Goal: Find specific page/section: Find specific page/section

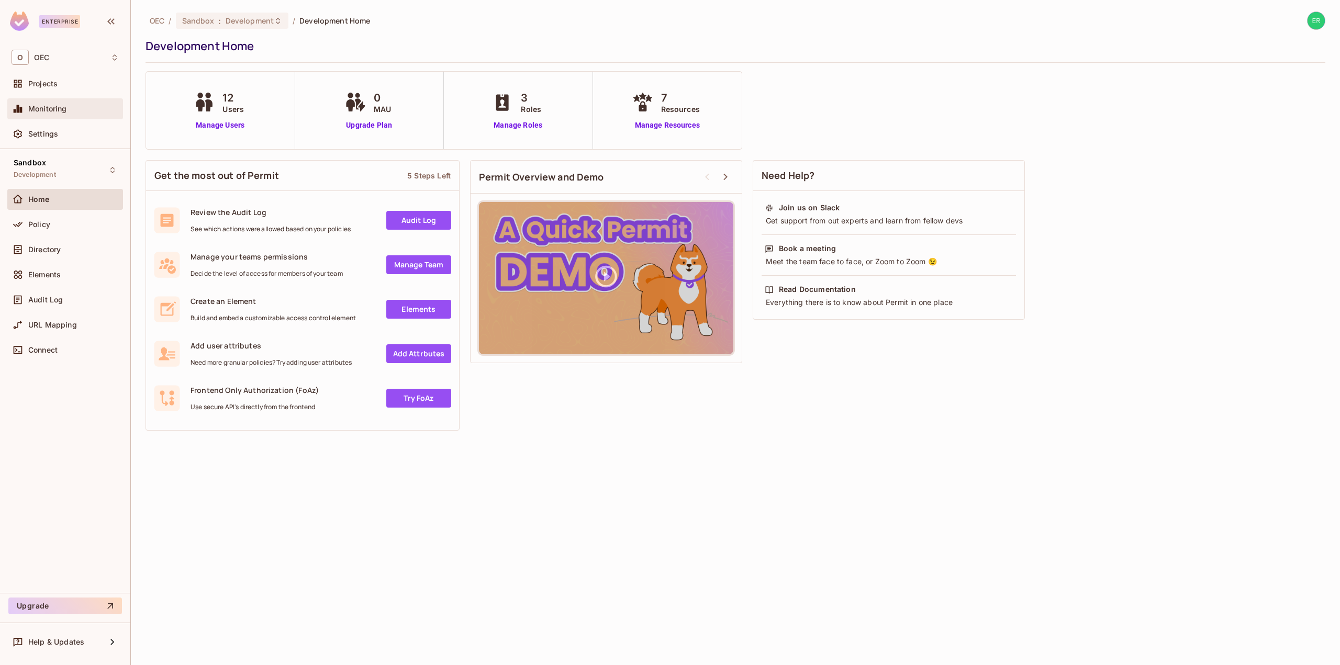
click at [84, 102] on div "Monitoring" at bounding box center [65, 108] width 116 height 21
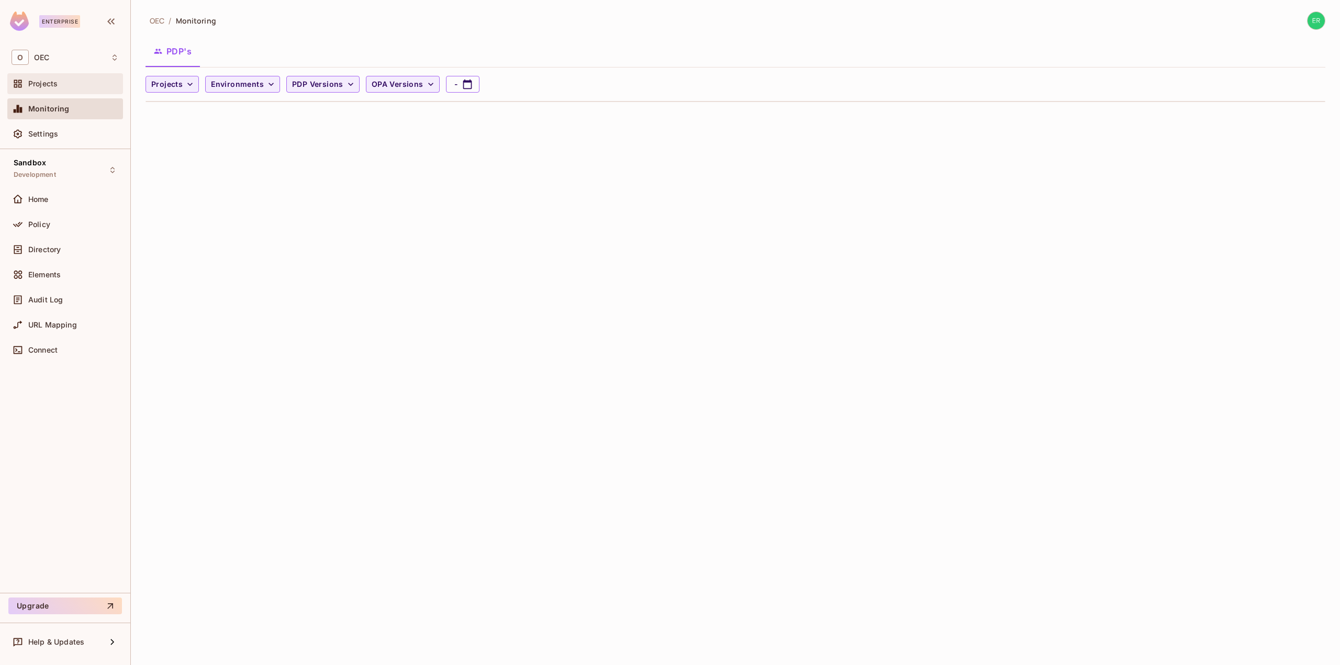
click at [86, 89] on div "Projects" at bounding box center [65, 83] width 107 height 13
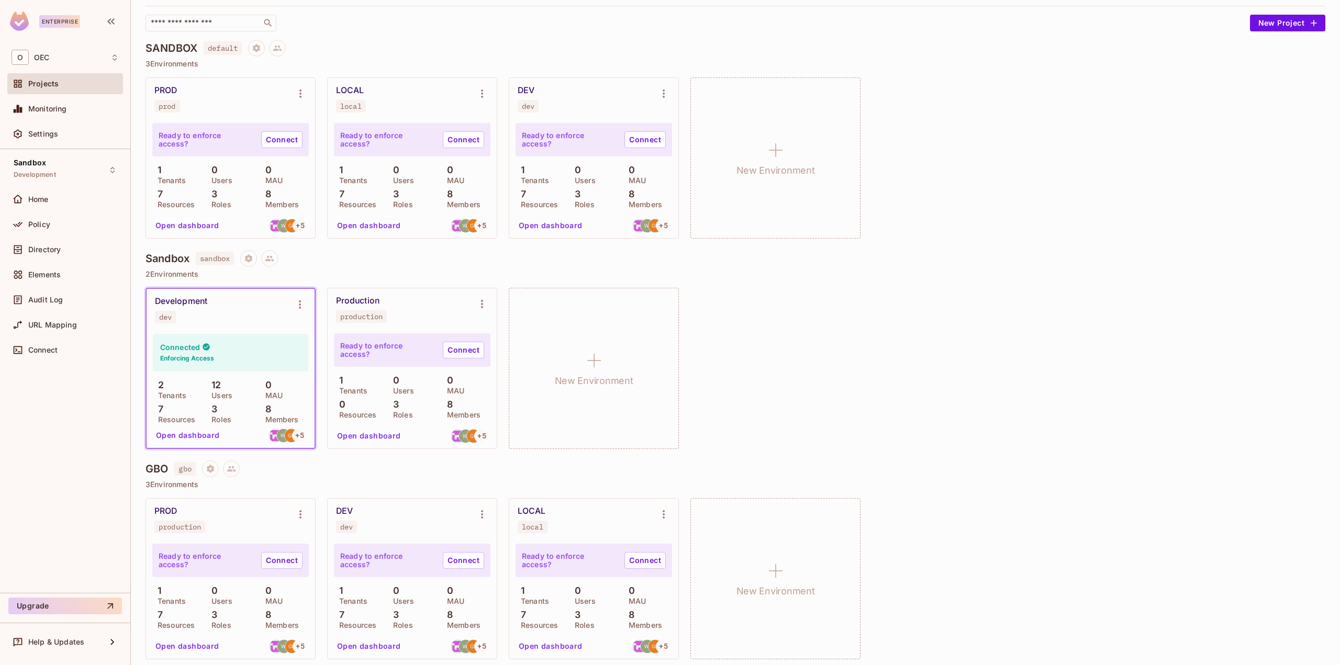
scroll to position [70, 0]
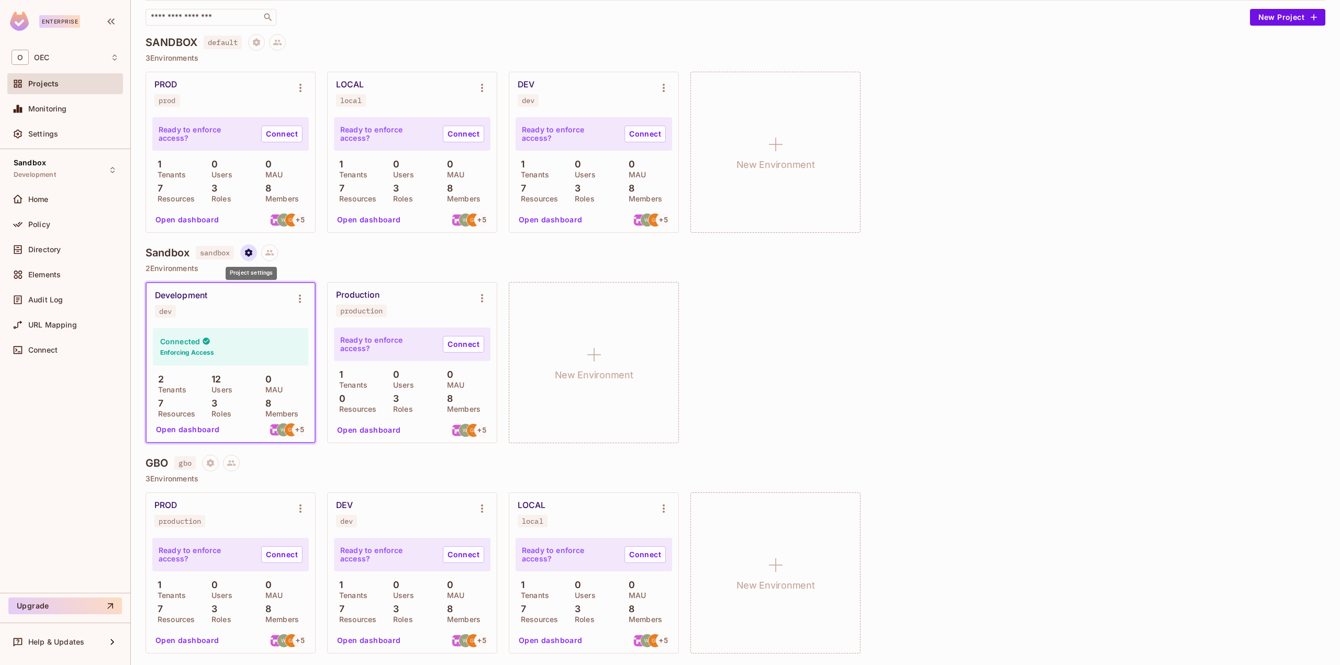
click at [252, 255] on icon "Project settings" at bounding box center [248, 253] width 7 height 8
click at [252, 255] on div at bounding box center [670, 332] width 1340 height 665
drag, startPoint x: 357, startPoint y: 635, endPoint x: 378, endPoint y: 563, distance: 74.9
click at [378, 563] on div "Ready to enforce access? Connect 1 Tenants 0 Users 0 MAU 7 Resources 3 Roles 8 …" at bounding box center [412, 594] width 169 height 118
